Goal: Task Accomplishment & Management: Complete application form

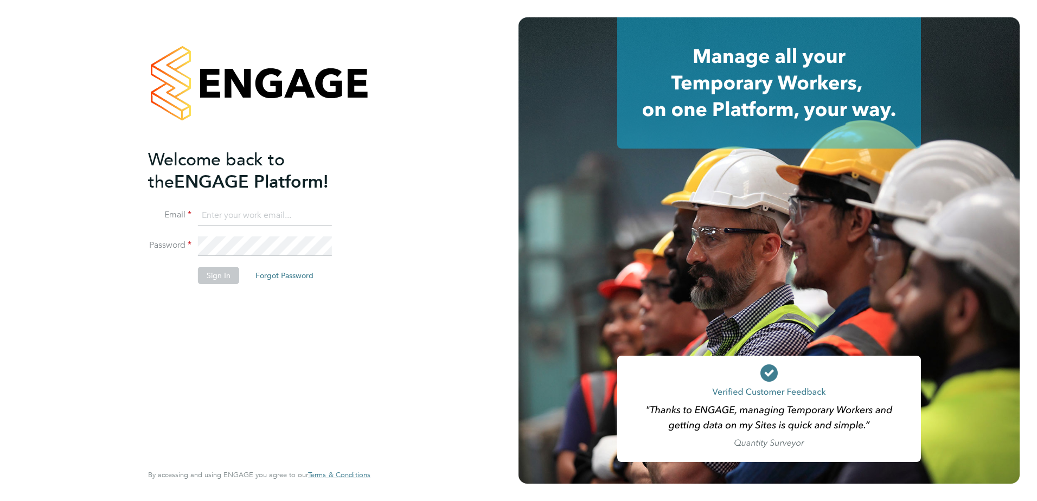
type input "joel_m@hotmail.co.uk"
click at [213, 275] on button "Sign In" at bounding box center [218, 275] width 41 height 17
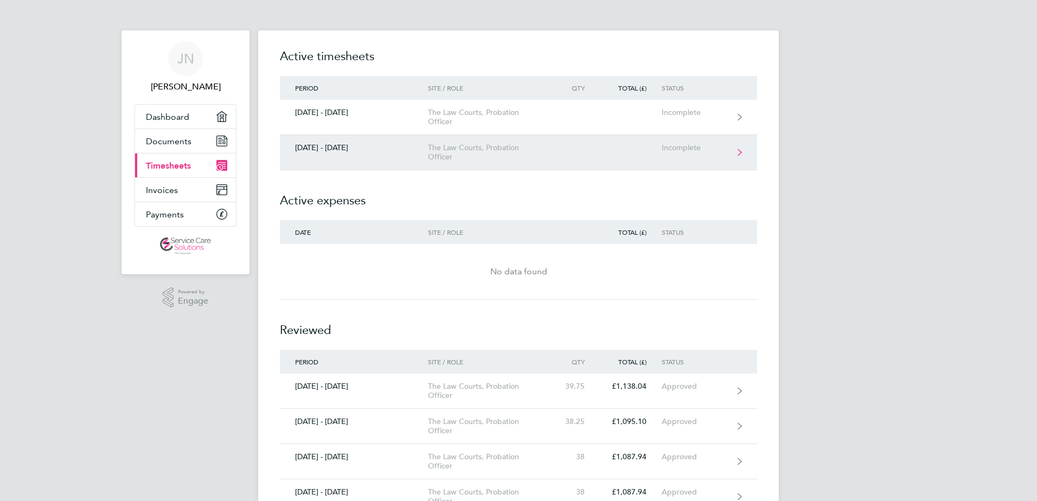
click at [450, 157] on div "The Law Courts, Probation Officer" at bounding box center [490, 152] width 124 height 18
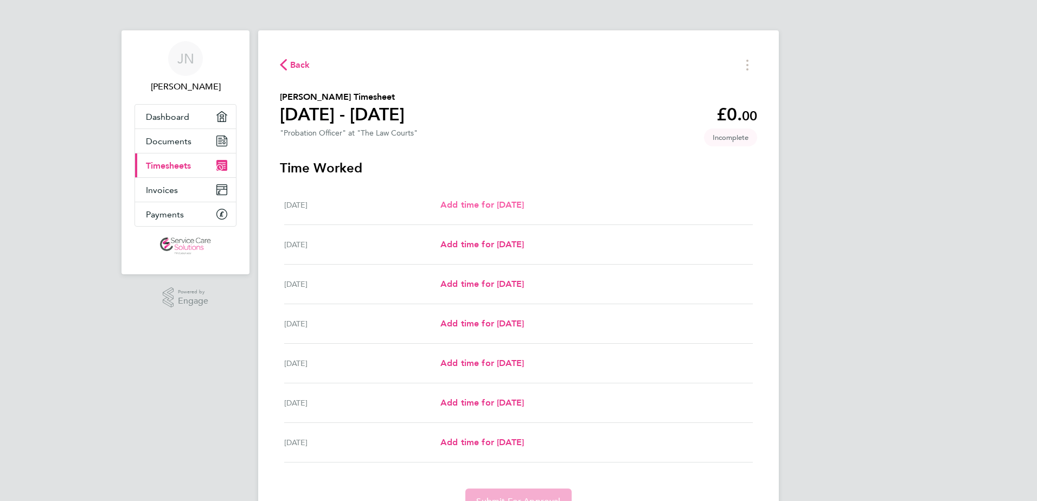
click at [477, 207] on span "Add time for [DATE]" at bounding box center [483, 205] width 84 height 10
select select "30"
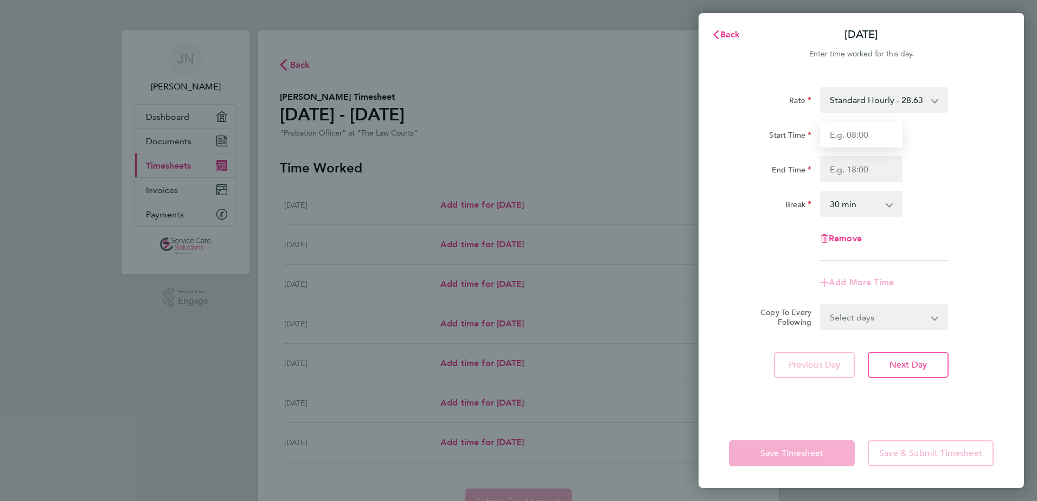
drag, startPoint x: 878, startPoint y: 143, endPoint x: 877, endPoint y: 138, distance: 5.5
click at [878, 143] on input "Start Time" at bounding box center [861, 135] width 82 height 26
type input "06:30"
type input "17:30"
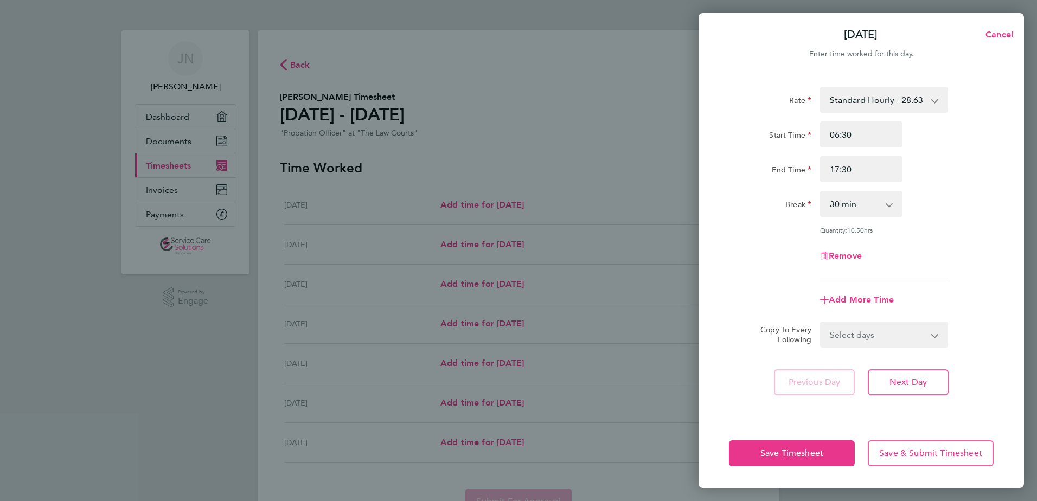
drag, startPoint x: 898, startPoint y: 188, endPoint x: 896, endPoint y: 196, distance: 8.4
click at [898, 192] on div "Rate Standard Hourly - 28.63 Start Time 06:30 End Time 17:30 Break 0 min 15 min…" at bounding box center [861, 183] width 265 height 192
click at [891, 206] on app-icon-cross-button at bounding box center [895, 204] width 13 height 24
click at [858, 208] on select "0 min 15 min 30 min 45 min 60 min 75 min 90 min" at bounding box center [854, 204] width 67 height 24
select select "0"
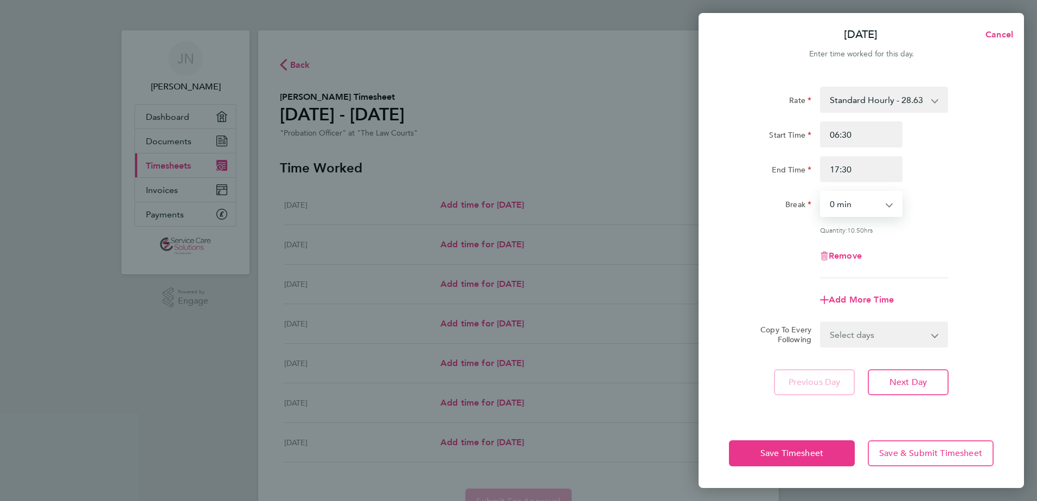
click at [821, 192] on select "0 min 15 min 30 min 45 min 60 min 75 min 90 min" at bounding box center [854, 204] width 67 height 24
click at [887, 374] on button "Next Day" at bounding box center [908, 382] width 81 height 26
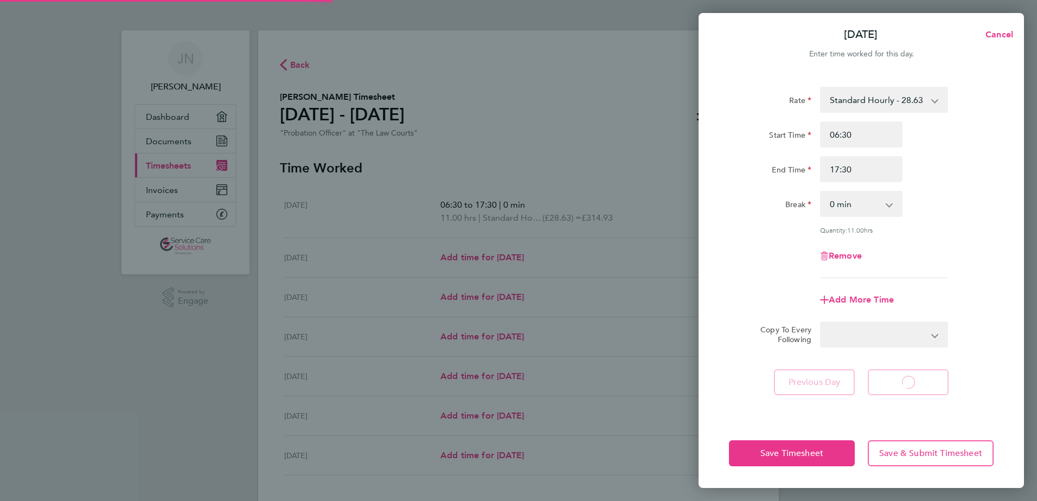
select select "30"
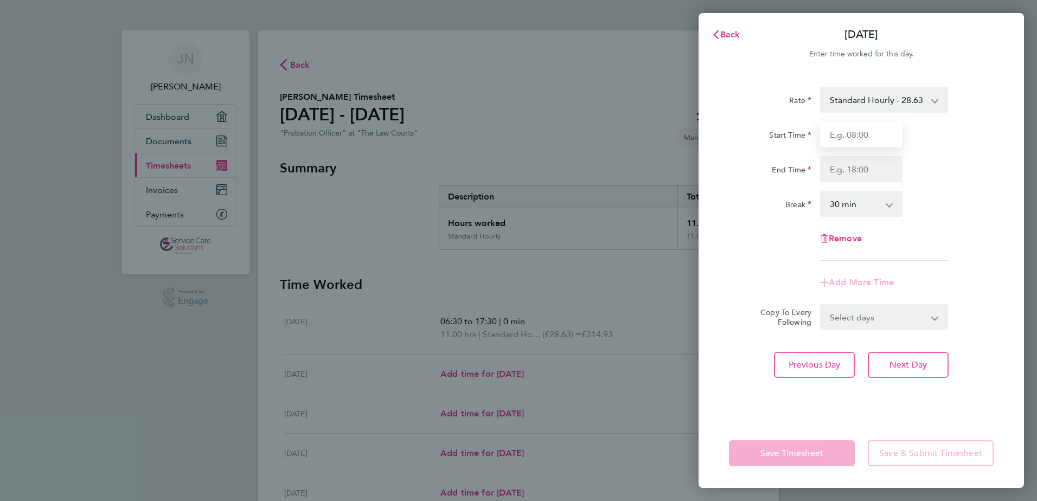
click at [873, 137] on input "Start Time" at bounding box center [861, 135] width 82 height 26
type input "09:15"
type input "18:00"
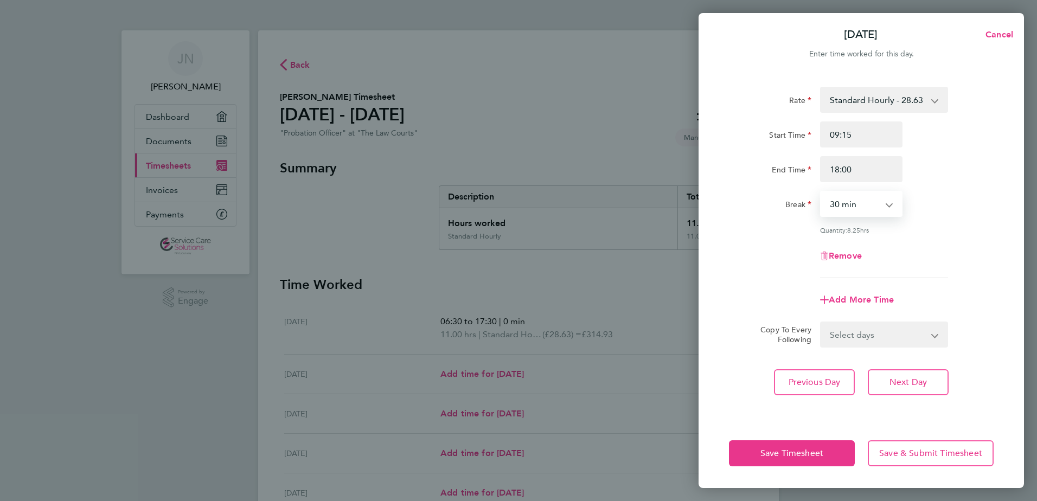
click at [869, 201] on select "0 min 15 min 30 min 45 min 60 min 75 min 90 min" at bounding box center [854, 204] width 67 height 24
select select "0"
click at [821, 192] on select "0 min 15 min 30 min 45 min 60 min 75 min 90 min" at bounding box center [854, 204] width 67 height 24
click at [800, 449] on span "Save Timesheet" at bounding box center [792, 453] width 63 height 11
